Goal: Information Seeking & Learning: Learn about a topic

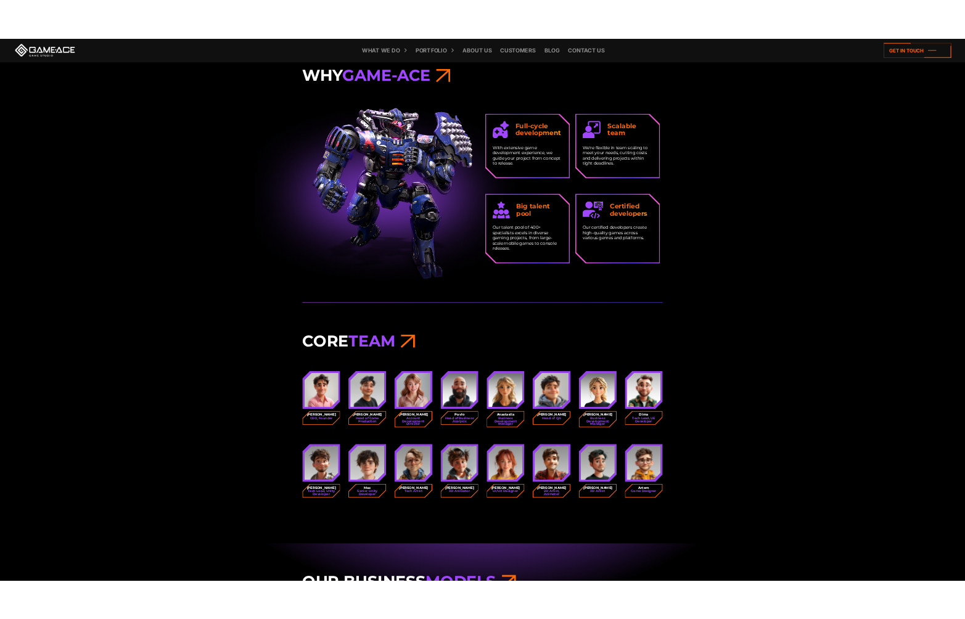
scroll to position [1158, 0]
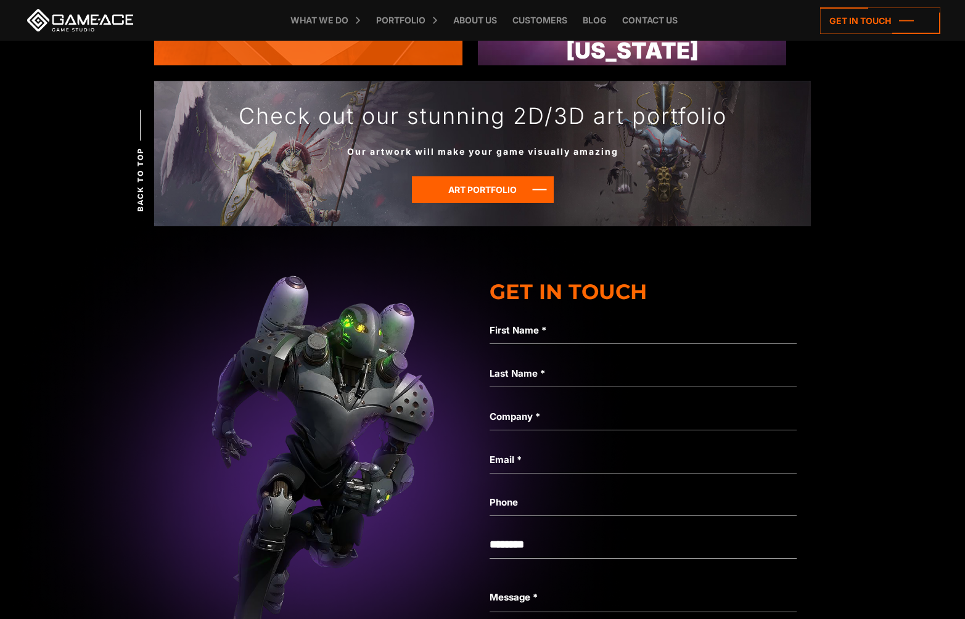
scroll to position [4614, 0]
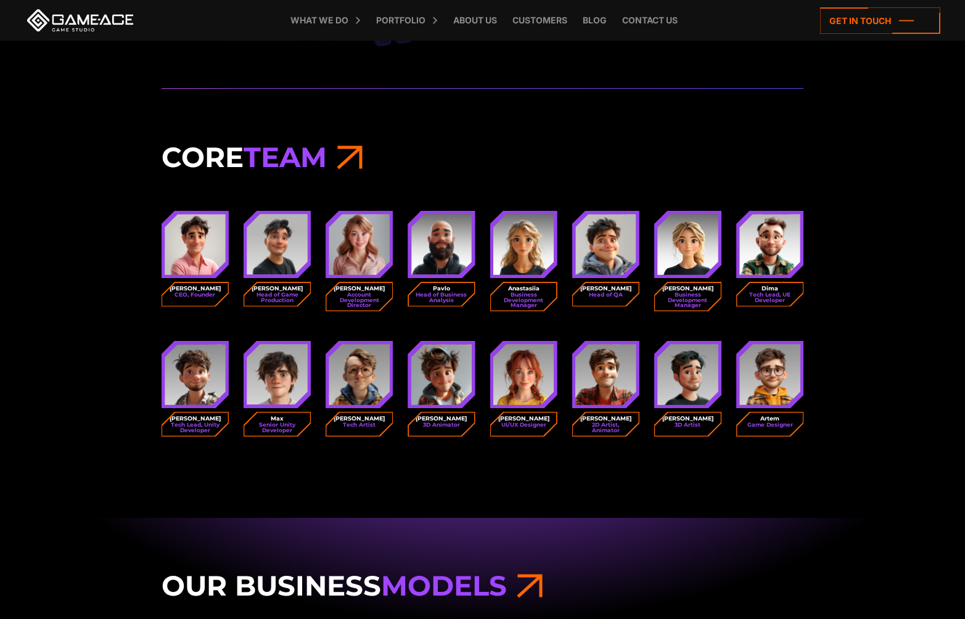
scroll to position [1923, 0]
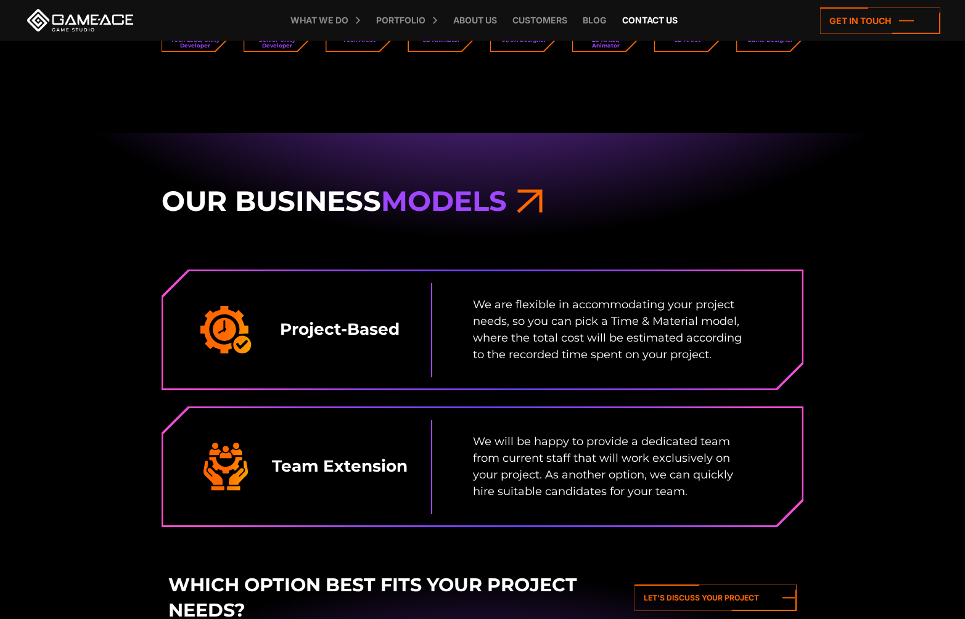
click at [653, 20] on link "Contact us" at bounding box center [650, 20] width 68 height 41
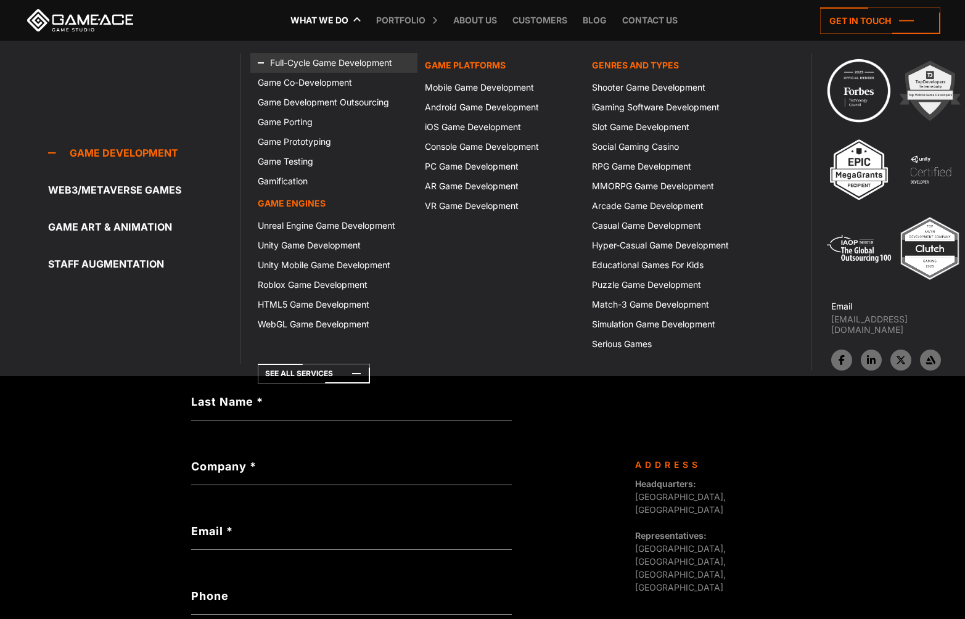
click at [327, 62] on link "Full-Cycle Game Development" at bounding box center [333, 63] width 167 height 20
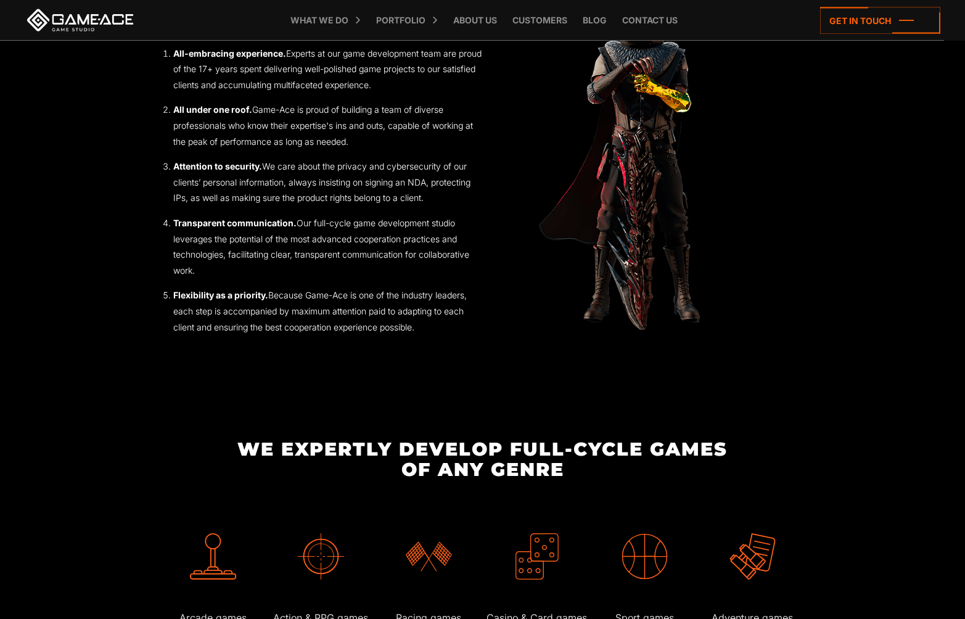
scroll to position [1539, 0]
